Goal: Task Accomplishment & Management: Complete application form

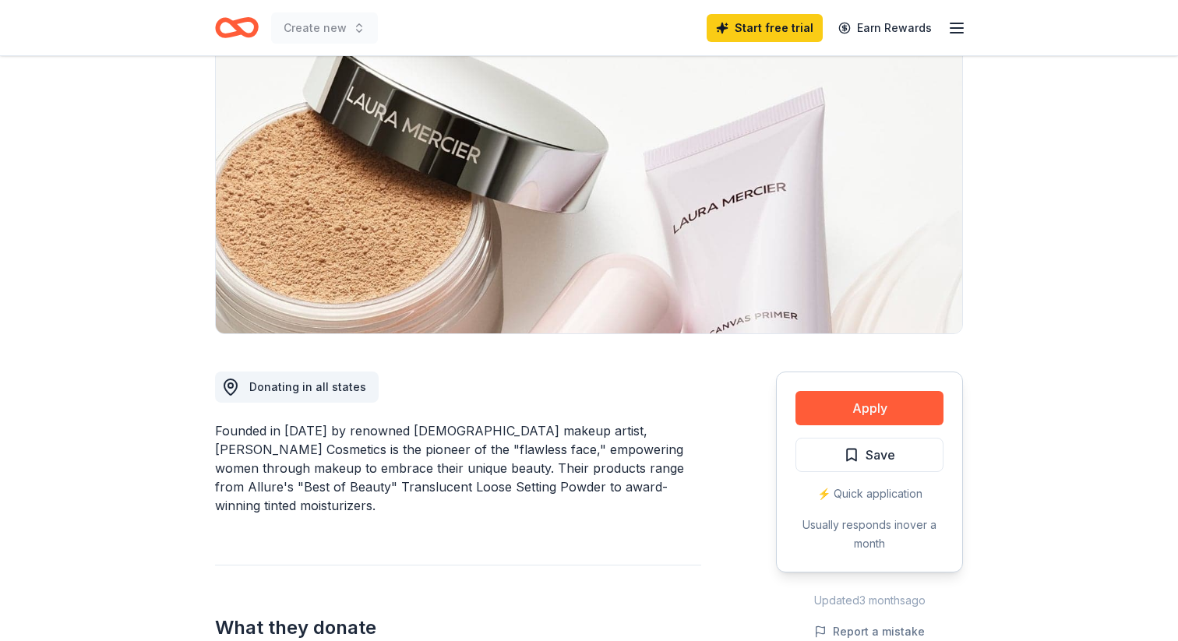
scroll to position [183, 0]
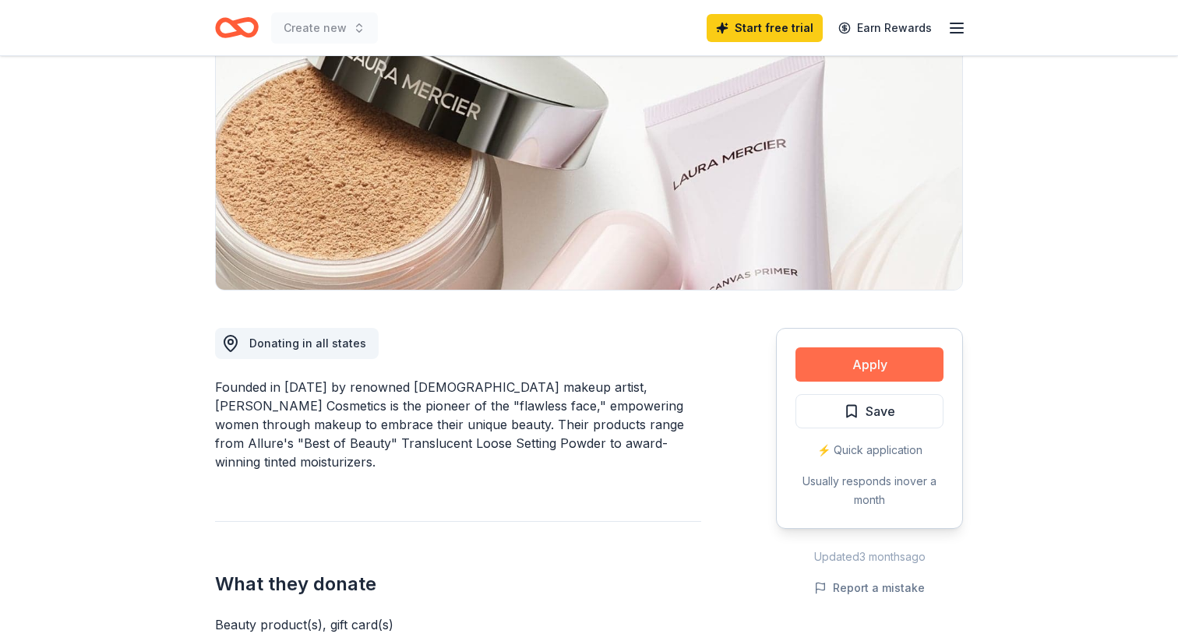
click at [882, 359] on button "Apply" at bounding box center [870, 365] width 148 height 34
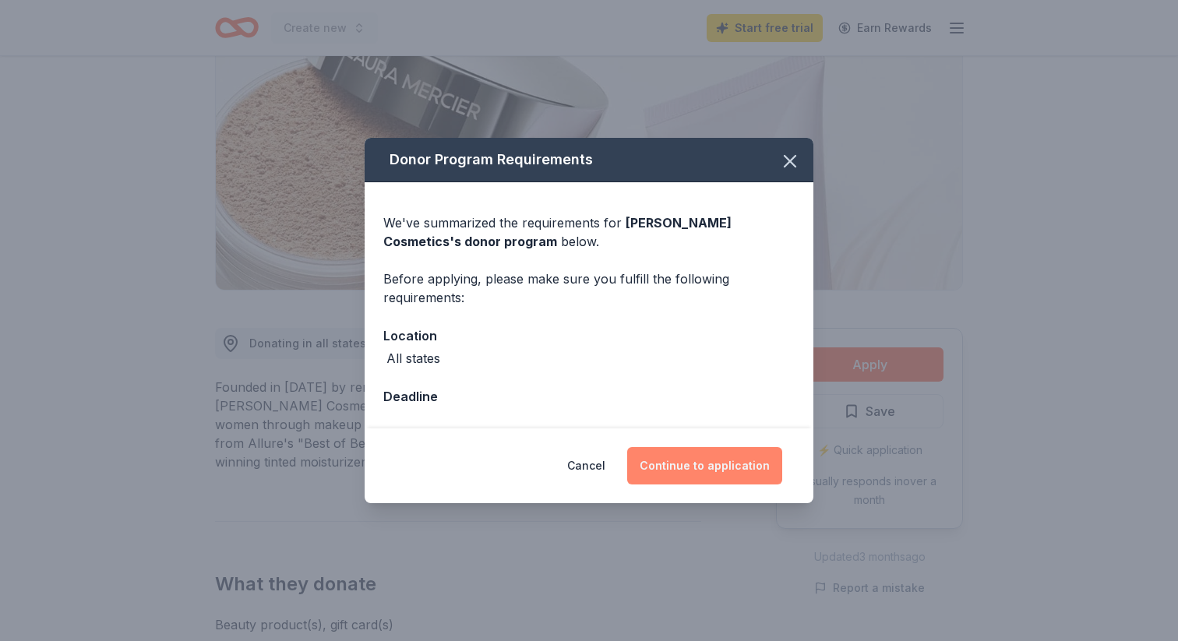
click at [708, 470] on button "Continue to application" at bounding box center [704, 465] width 155 height 37
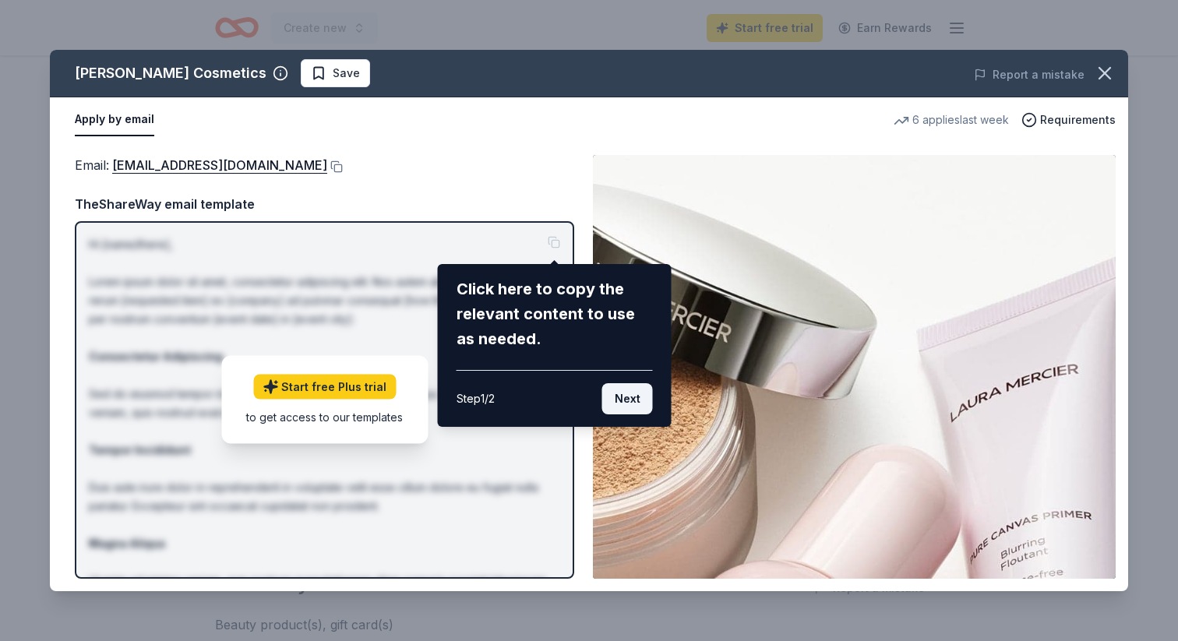
click at [637, 403] on button "Next" at bounding box center [627, 398] width 51 height 31
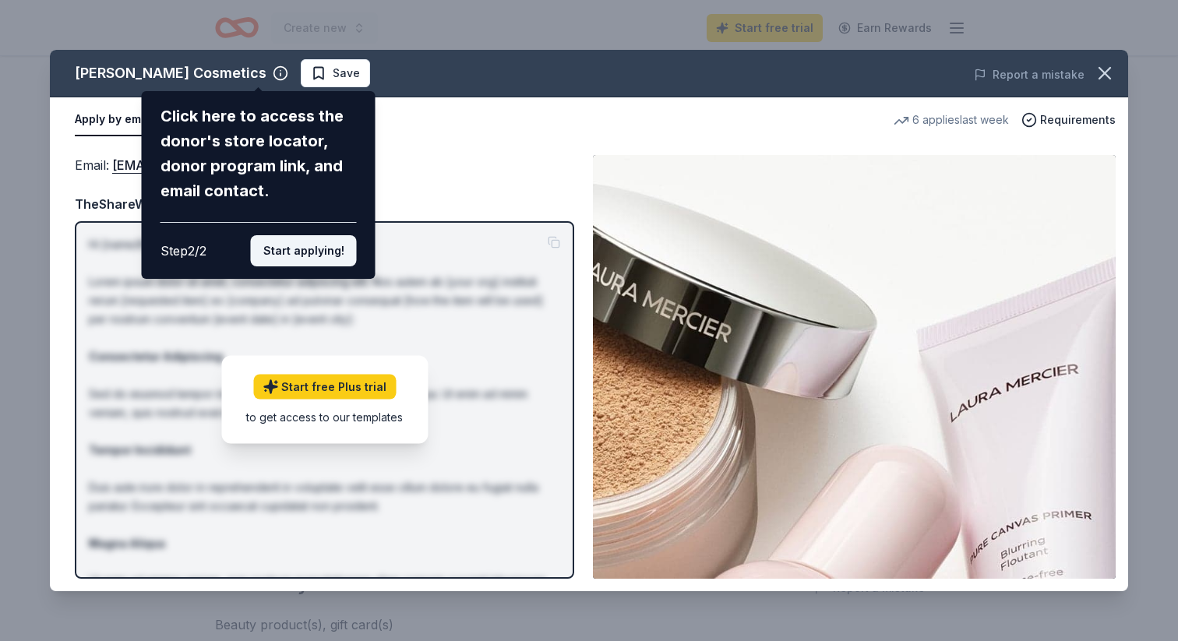
click at [305, 246] on button "Start applying!" at bounding box center [304, 250] width 106 height 31
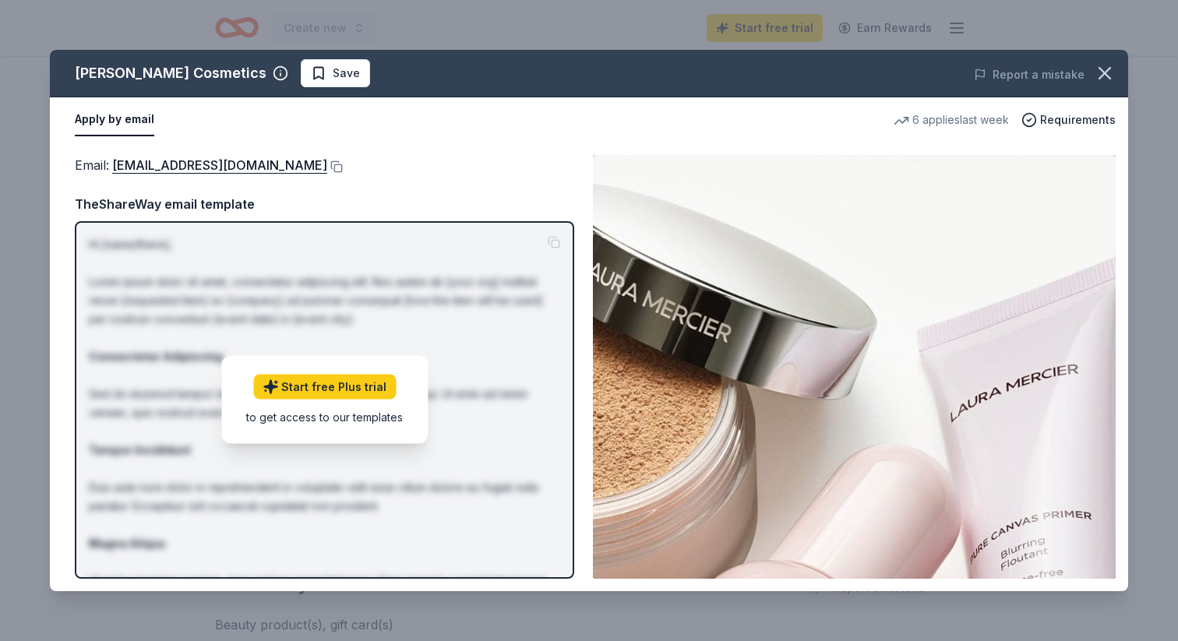
click at [166, 215] on div "TheShareWay email template Hi [name/there], Lorem ipsum dolor sit amet, consect…" at bounding box center [325, 386] width 500 height 385
click at [111, 129] on button "Apply by email" at bounding box center [114, 120] width 79 height 33
click at [135, 122] on button "Apply by email" at bounding box center [114, 120] width 79 height 33
click at [982, 115] on div "6 applies last week" at bounding box center [951, 120] width 115 height 19
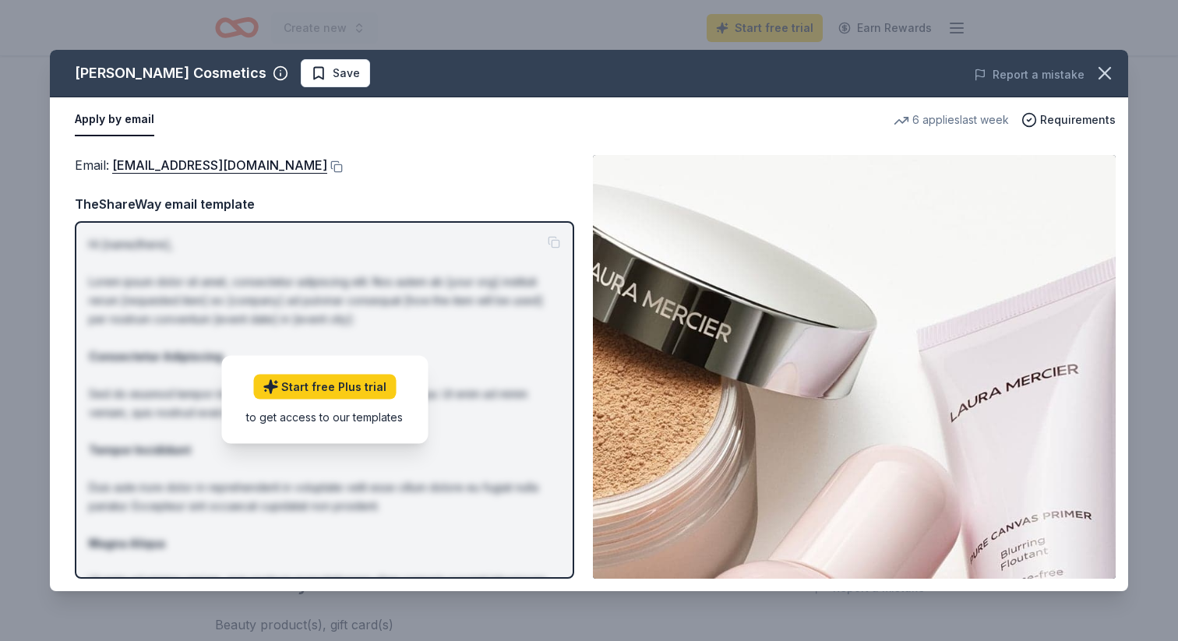
click at [982, 115] on div "6 applies last week" at bounding box center [951, 120] width 115 height 19
click at [1107, 75] on icon "button" at bounding box center [1105, 73] width 11 height 11
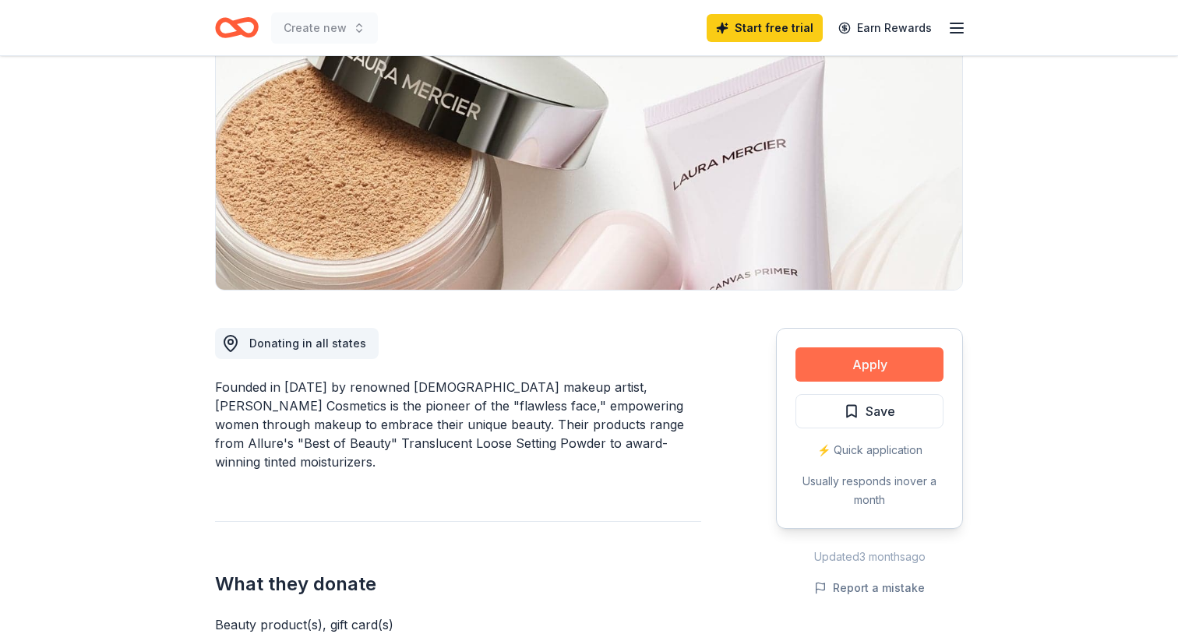
click at [868, 372] on button "Apply" at bounding box center [870, 365] width 148 height 34
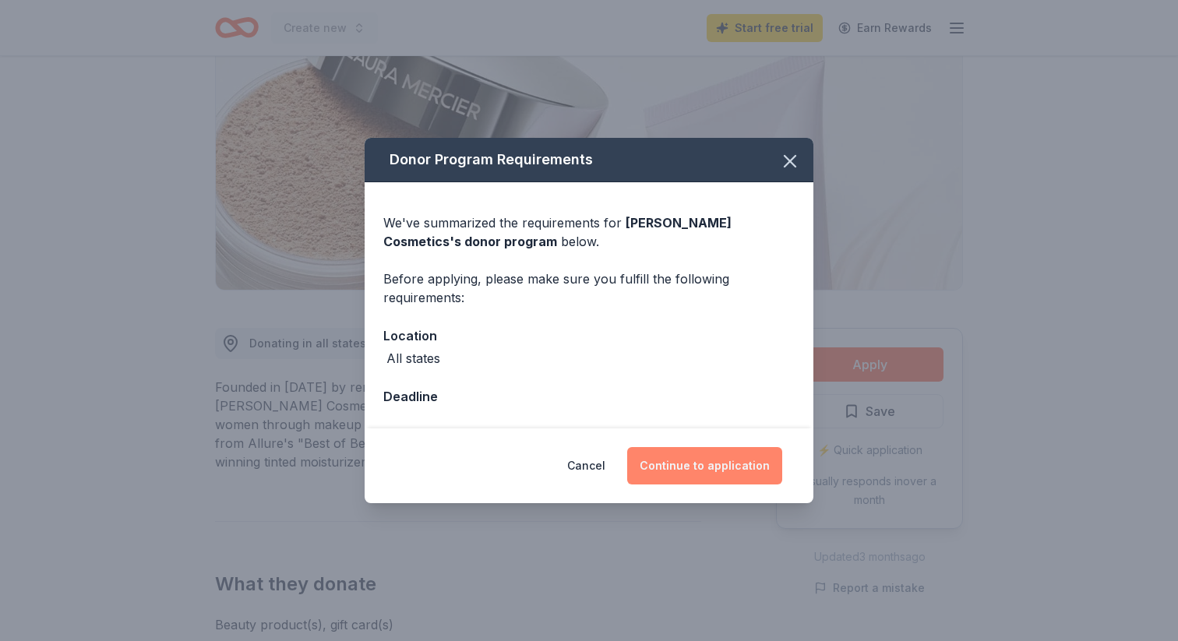
click at [694, 466] on button "Continue to application" at bounding box center [704, 465] width 155 height 37
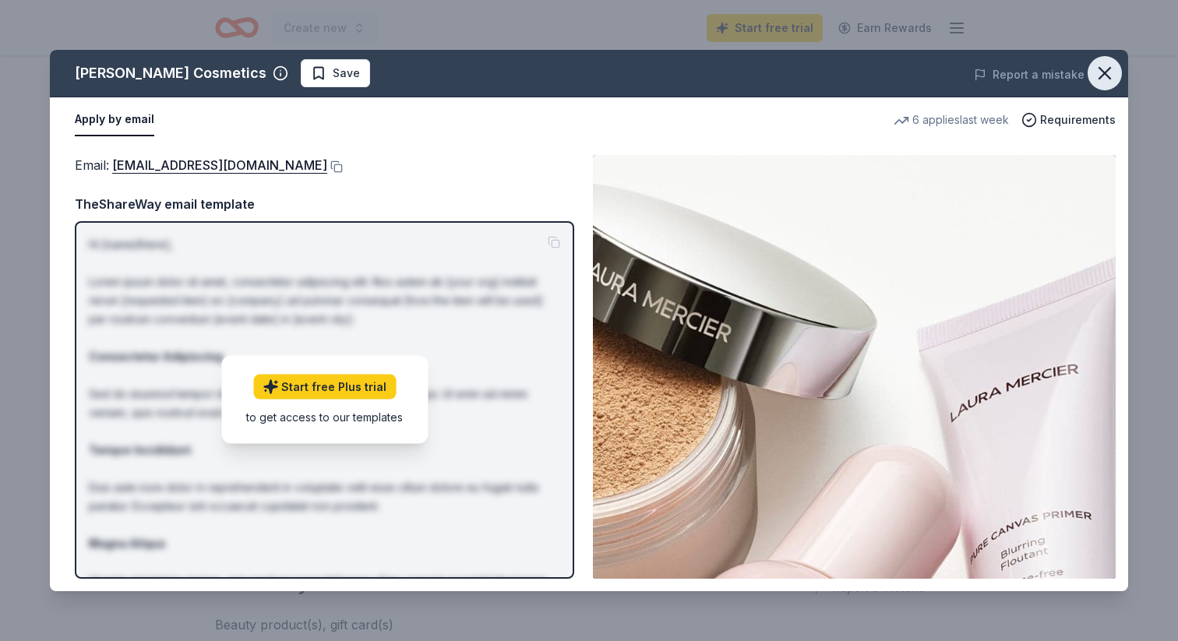
click at [1105, 72] on icon "button" at bounding box center [1105, 73] width 11 height 11
